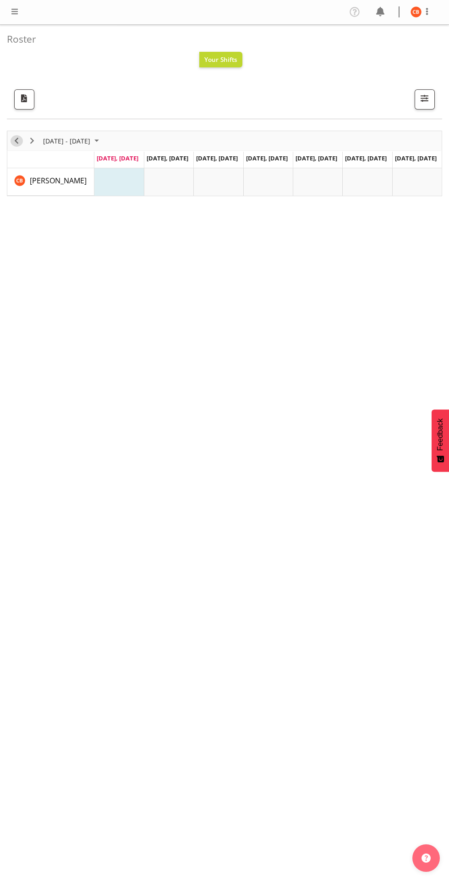
click at [17, 141] on span "Previous" at bounding box center [16, 140] width 11 height 11
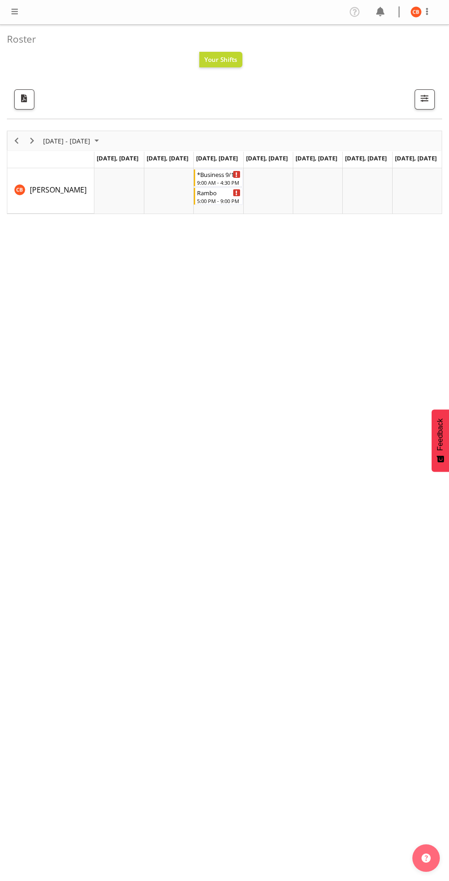
click at [38, 160] on div "Timeline Week of August 4, 2025" at bounding box center [50, 160] width 87 height 4
click at [31, 144] on span "Next" at bounding box center [32, 140] width 11 height 11
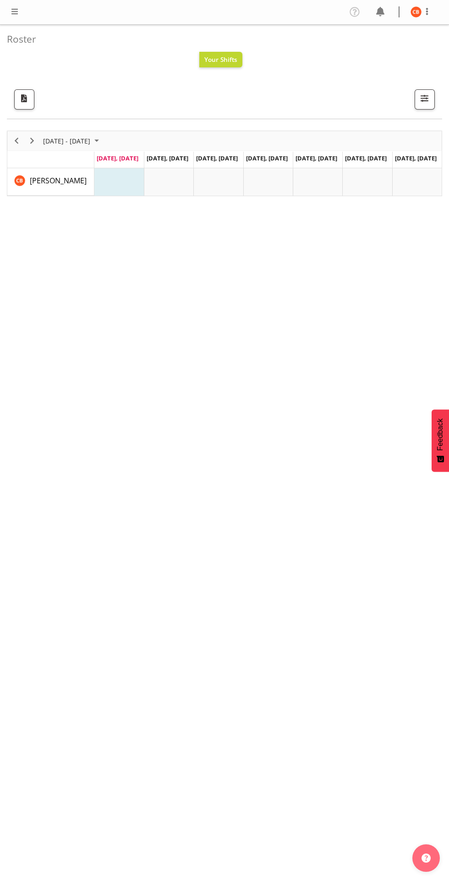
click at [17, 16] on span at bounding box center [14, 11] width 11 height 11
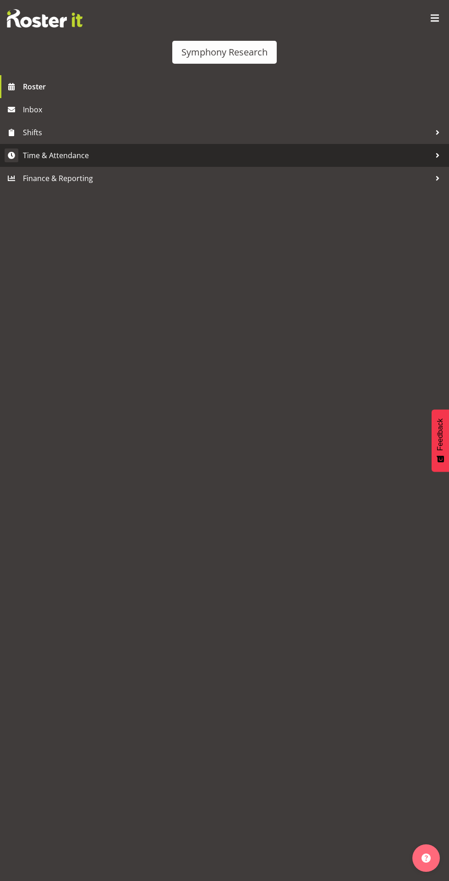
click at [39, 155] on span "Time & Attendance" at bounding box center [227, 156] width 408 height 14
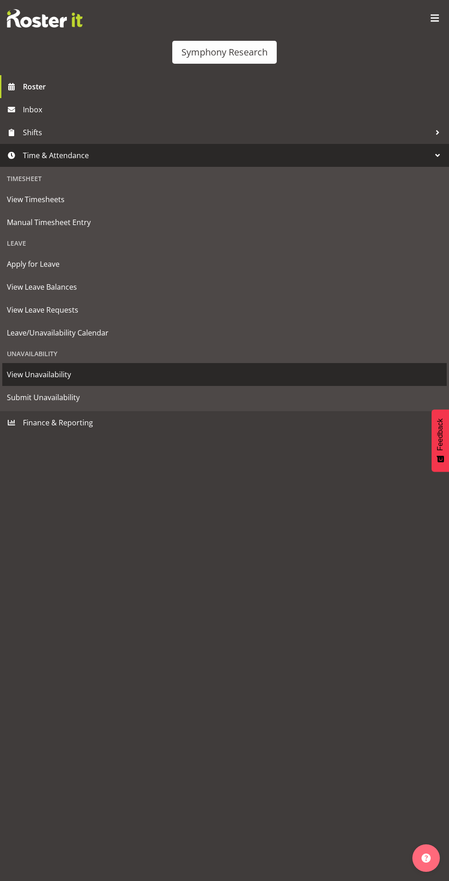
click at [26, 377] on span "View Unavailability" at bounding box center [225, 375] width 436 height 14
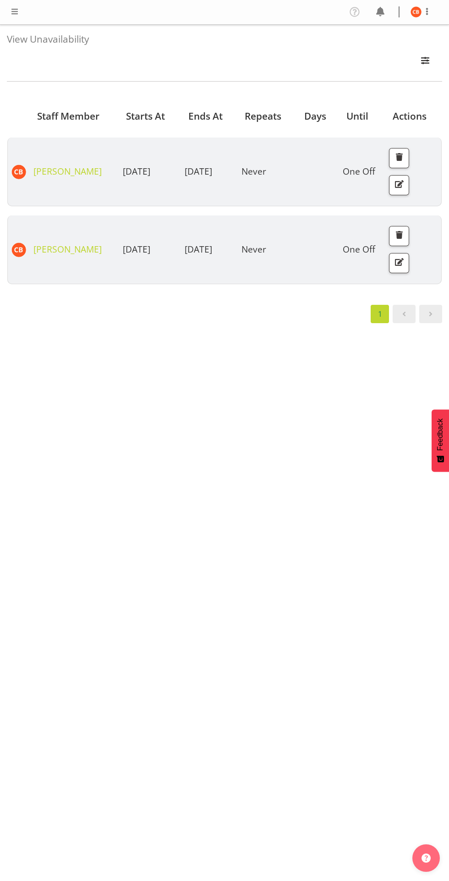
click at [15, 14] on span at bounding box center [14, 11] width 11 height 11
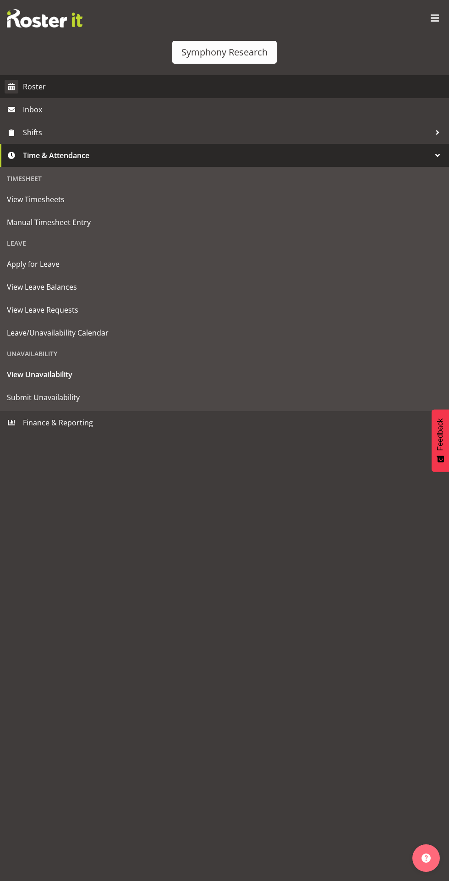
click at [39, 88] on span "Roster" at bounding box center [234, 87] width 422 height 14
